Goal: Task Accomplishment & Management: Use online tool/utility

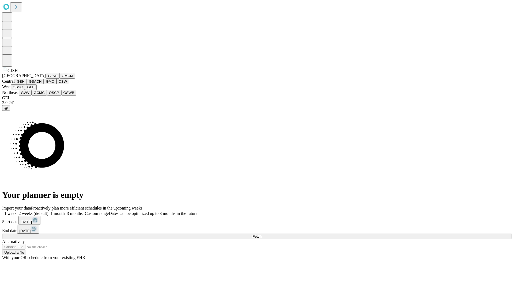
click at [46, 79] on button "GJSH" at bounding box center [53, 76] width 14 height 6
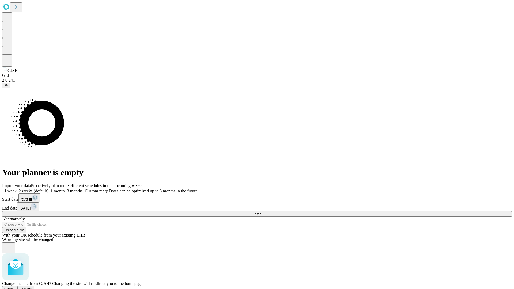
click at [32, 287] on span "Confirm" at bounding box center [26, 289] width 13 height 4
click at [48, 189] on label "2 weeks (default)" at bounding box center [33, 191] width 32 height 5
click at [261, 212] on span "Fetch" at bounding box center [257, 214] width 9 height 4
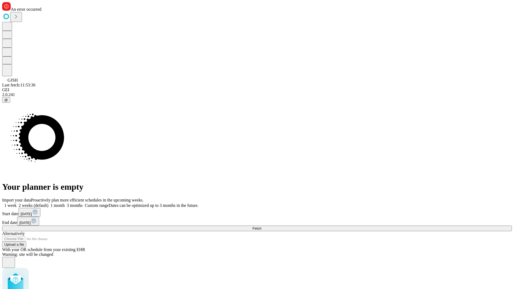
click at [48, 203] on label "2 weeks (default)" at bounding box center [33, 205] width 32 height 5
click at [261, 227] on span "Fetch" at bounding box center [257, 229] width 9 height 4
click at [48, 203] on label "2 weeks (default)" at bounding box center [33, 205] width 32 height 5
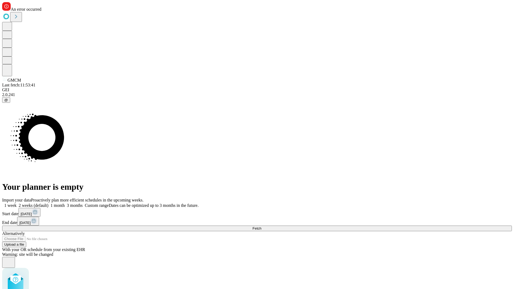
click at [261, 227] on span "Fetch" at bounding box center [257, 229] width 9 height 4
click at [48, 203] on label "2 weeks (default)" at bounding box center [33, 205] width 32 height 5
click at [261, 227] on span "Fetch" at bounding box center [257, 229] width 9 height 4
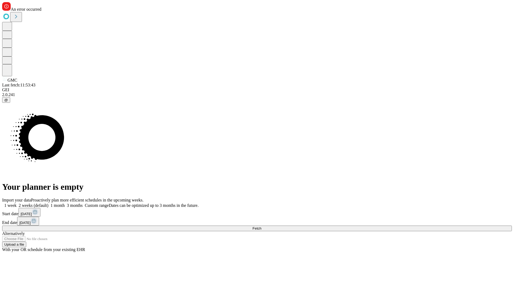
click at [48, 203] on label "2 weeks (default)" at bounding box center [33, 205] width 32 height 5
click at [261, 227] on span "Fetch" at bounding box center [257, 229] width 9 height 4
click at [48, 203] on label "2 weeks (default)" at bounding box center [33, 205] width 32 height 5
click at [261, 227] on span "Fetch" at bounding box center [257, 229] width 9 height 4
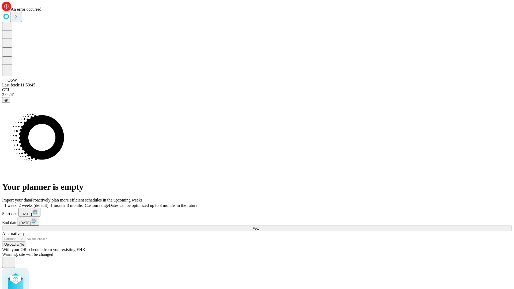
click at [48, 203] on label "2 weeks (default)" at bounding box center [33, 205] width 32 height 5
click at [261, 227] on span "Fetch" at bounding box center [257, 229] width 9 height 4
click at [48, 203] on label "2 weeks (default)" at bounding box center [33, 205] width 32 height 5
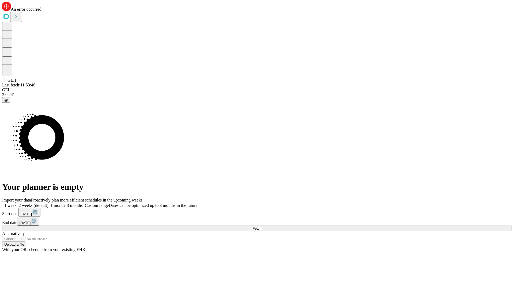
click at [261, 227] on span "Fetch" at bounding box center [257, 229] width 9 height 4
click at [48, 203] on label "2 weeks (default)" at bounding box center [33, 205] width 32 height 5
click at [261, 227] on span "Fetch" at bounding box center [257, 229] width 9 height 4
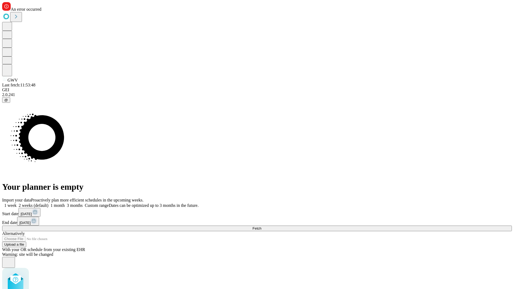
click at [48, 203] on label "2 weeks (default)" at bounding box center [33, 205] width 32 height 5
click at [261, 227] on span "Fetch" at bounding box center [257, 229] width 9 height 4
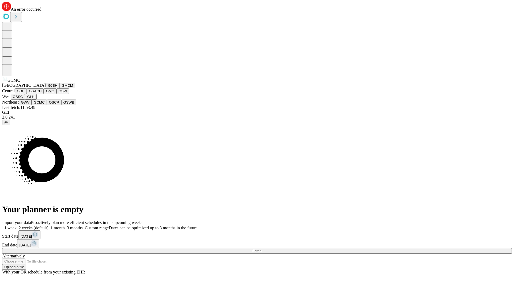
click at [47, 105] on button "OSCP" at bounding box center [54, 103] width 14 height 6
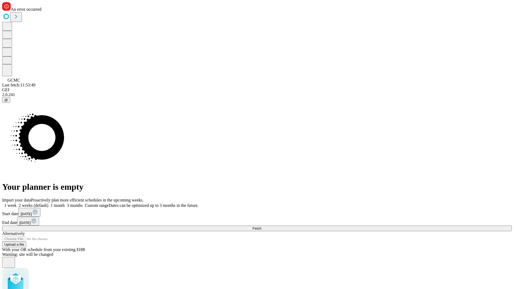
click at [48, 203] on label "2 weeks (default)" at bounding box center [33, 205] width 32 height 5
click at [261, 227] on span "Fetch" at bounding box center [257, 229] width 9 height 4
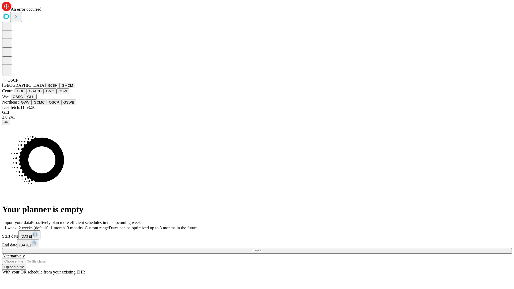
click at [61, 105] on button "GSWB" at bounding box center [68, 103] width 15 height 6
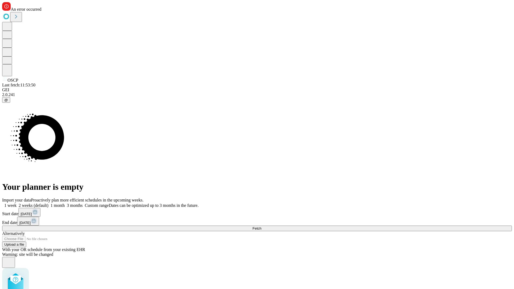
click at [48, 203] on label "2 weeks (default)" at bounding box center [33, 205] width 32 height 5
click at [261, 227] on span "Fetch" at bounding box center [257, 229] width 9 height 4
